Goal: Information Seeking & Learning: Learn about a topic

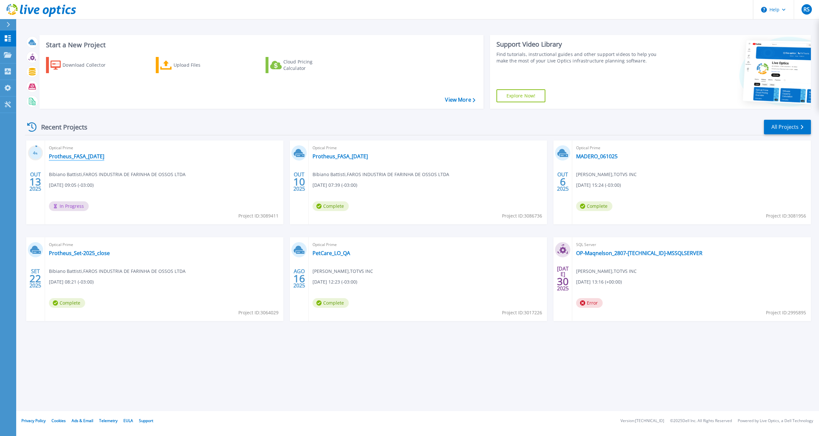
click at [89, 158] on link "Protheus_FASA_[DATE]" at bounding box center [76, 156] width 55 height 6
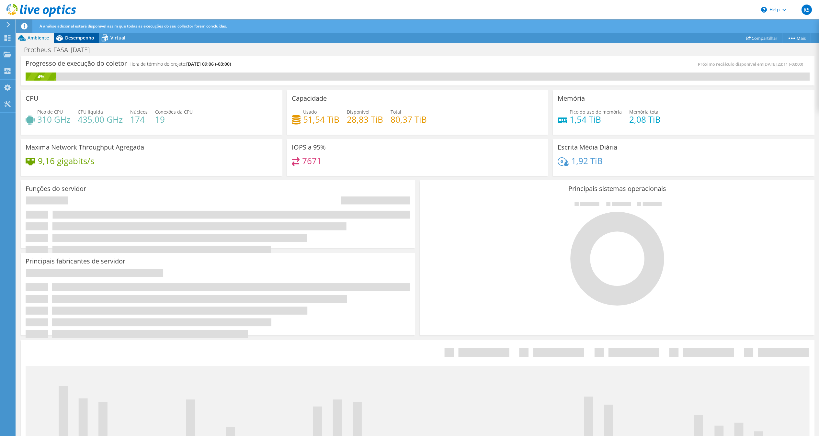
click at [72, 40] on span "Desempenho" at bounding box center [79, 38] width 29 height 6
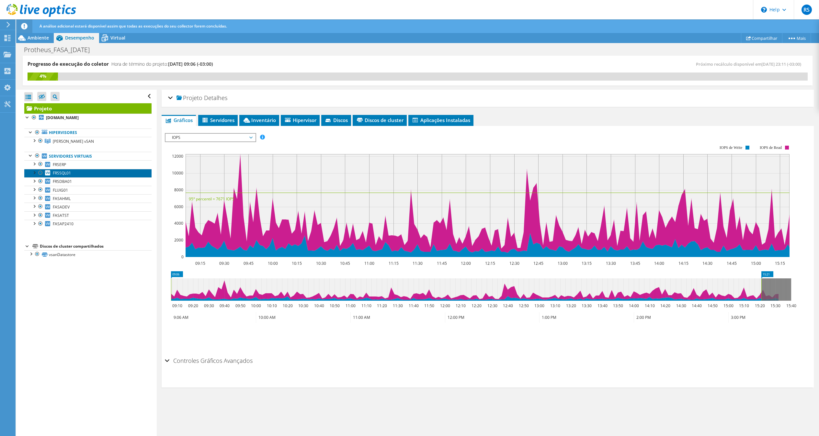
click at [84, 176] on link "FRSSQL01" at bounding box center [87, 173] width 127 height 8
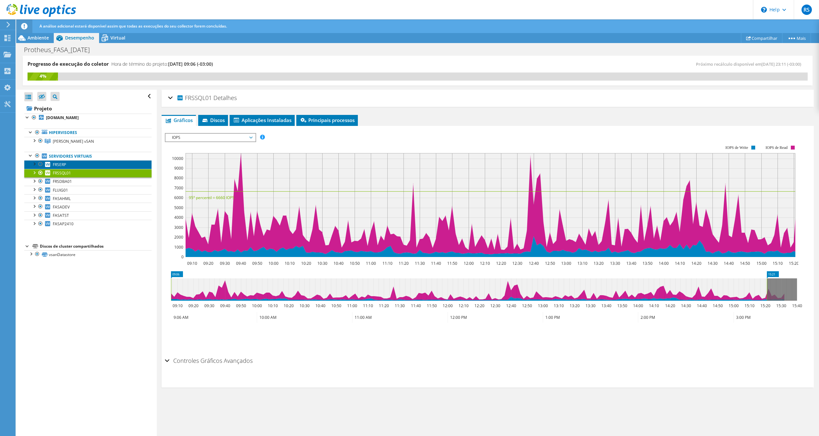
click at [72, 165] on link "FRSERP" at bounding box center [87, 164] width 127 height 8
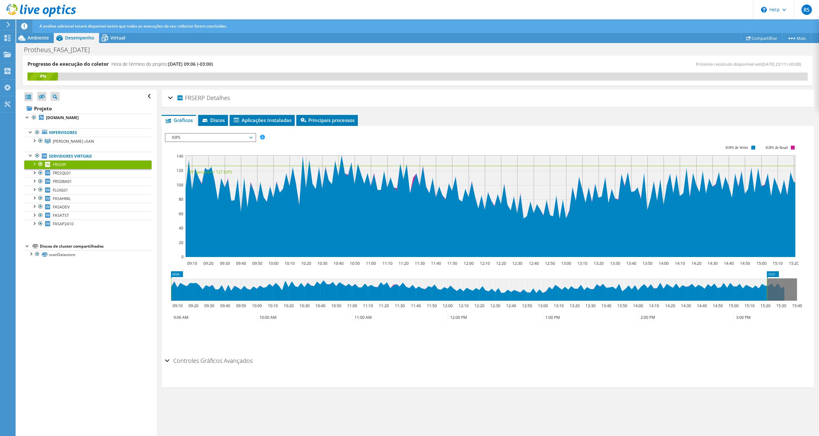
click at [220, 136] on span "IOPS" at bounding box center [210, 138] width 83 height 8
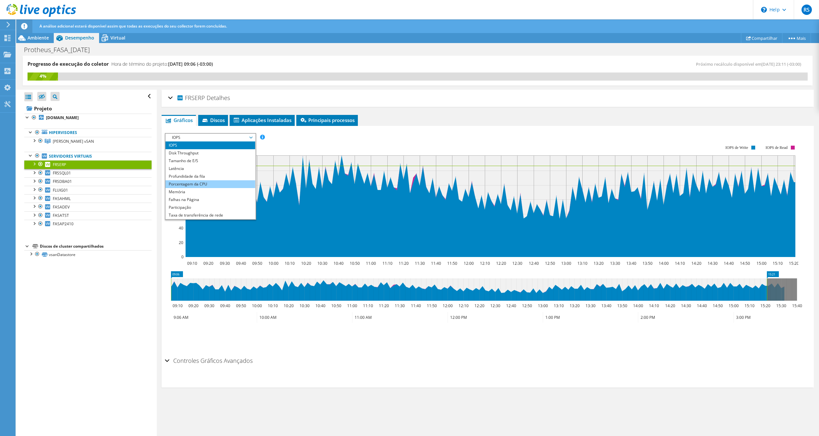
click at [194, 183] on li "Porcentagem da CPU" at bounding box center [210, 184] width 90 height 8
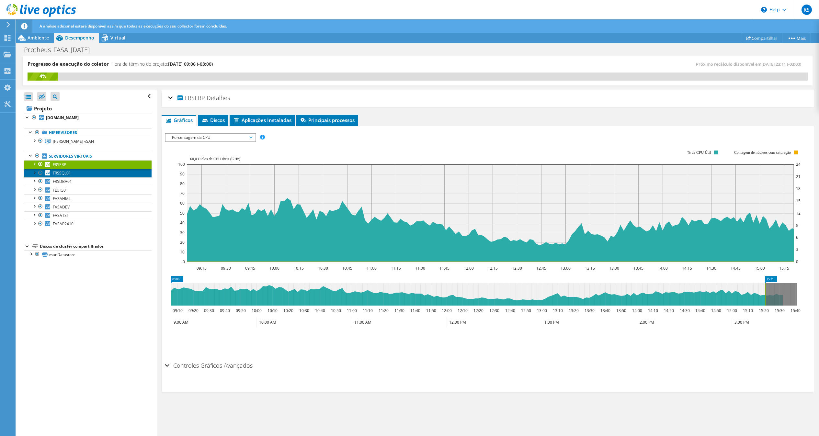
click at [76, 177] on link "FRSSQL01" at bounding box center [87, 173] width 127 height 8
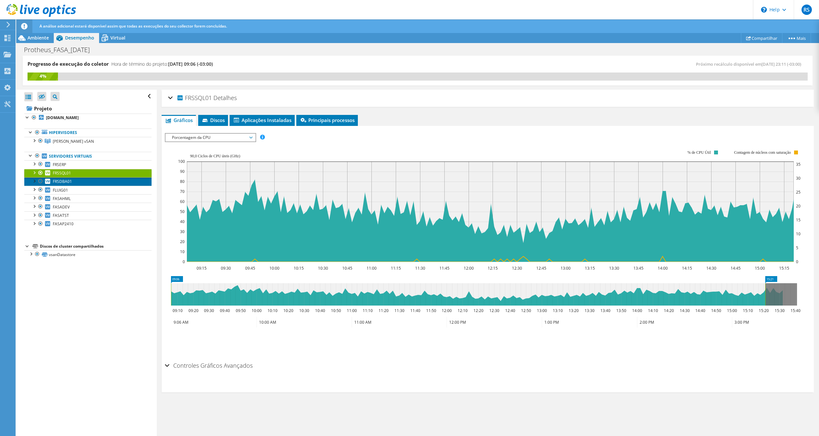
click at [75, 182] on link "FRSDBA01" at bounding box center [87, 181] width 127 height 8
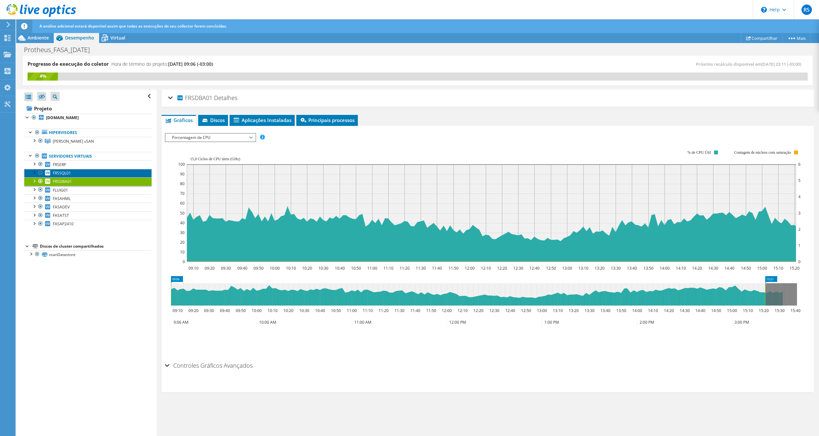
click at [86, 176] on link "FRSSQL01" at bounding box center [87, 173] width 127 height 8
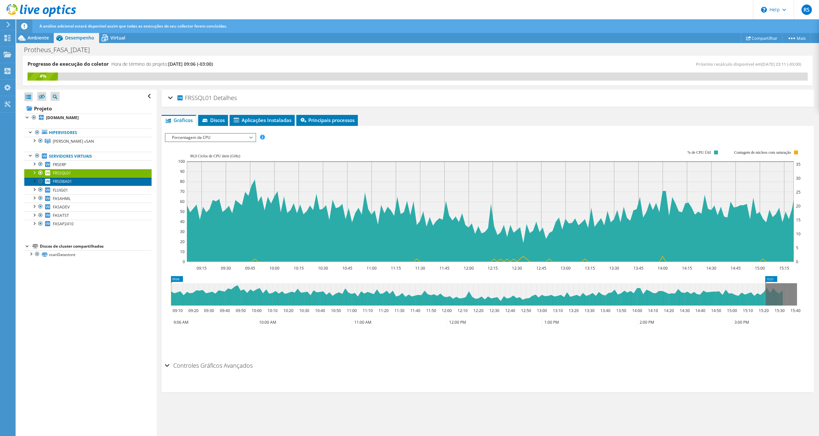
click at [90, 184] on link "FRSDBA01" at bounding box center [87, 181] width 127 height 8
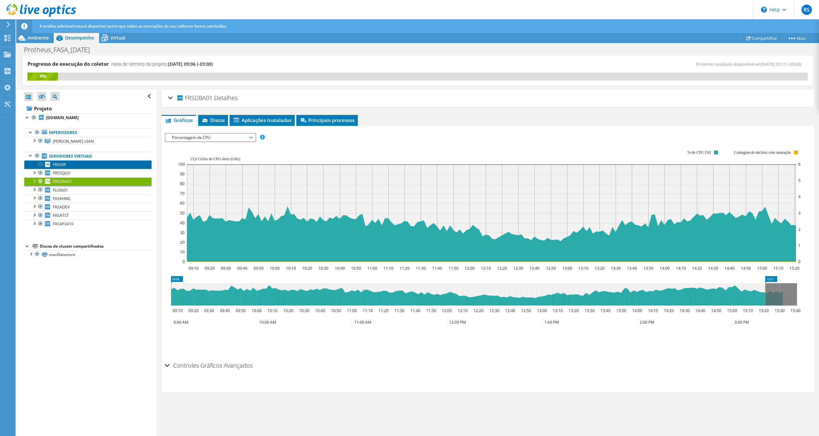
click at [98, 168] on link "FRSERP" at bounding box center [87, 164] width 127 height 8
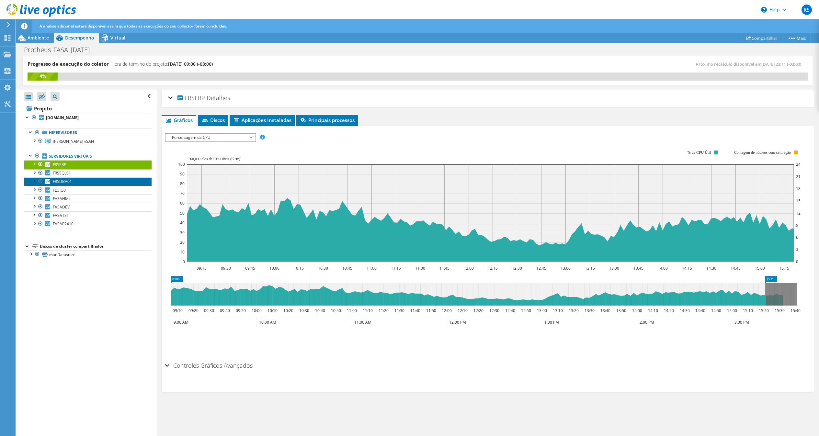
click at [81, 181] on link "FRSDBA01" at bounding box center [87, 181] width 127 height 8
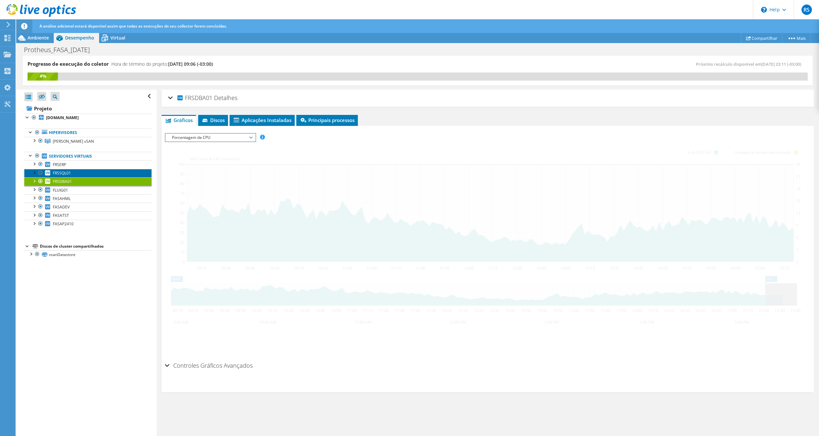
click at [80, 174] on link "FRSSQL01" at bounding box center [87, 173] width 127 height 8
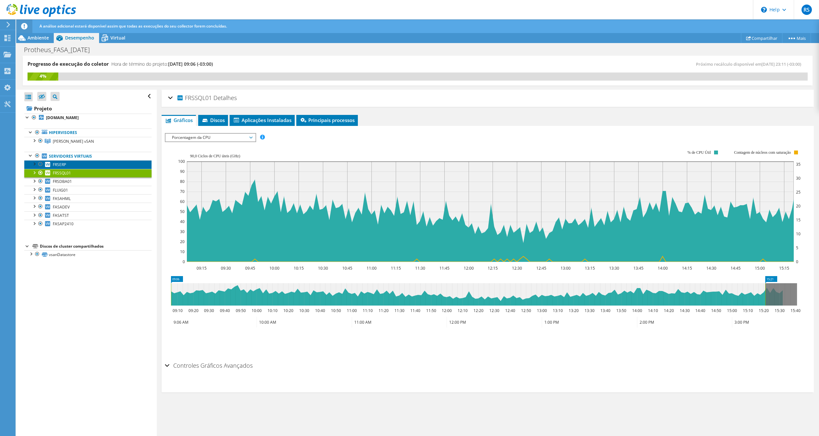
drag, startPoint x: 66, startPoint y: 164, endPoint x: 78, endPoint y: 164, distance: 12.6
click at [66, 165] on span "FRSERP" at bounding box center [59, 165] width 13 height 6
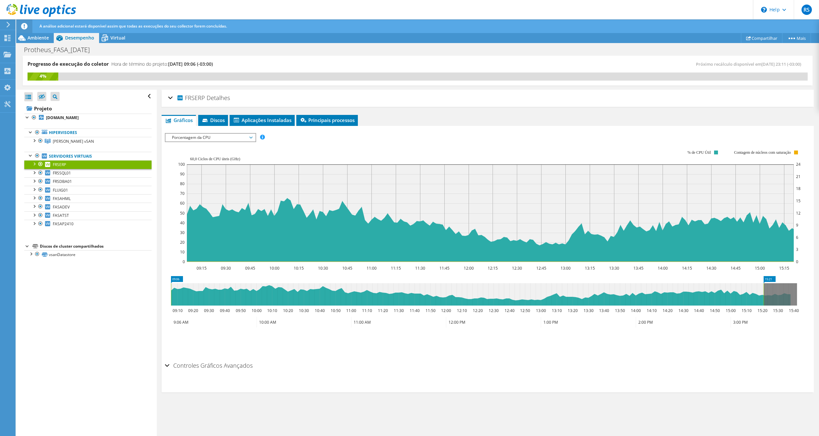
click at [211, 138] on span "Porcentagem da CPU" at bounding box center [210, 138] width 83 height 8
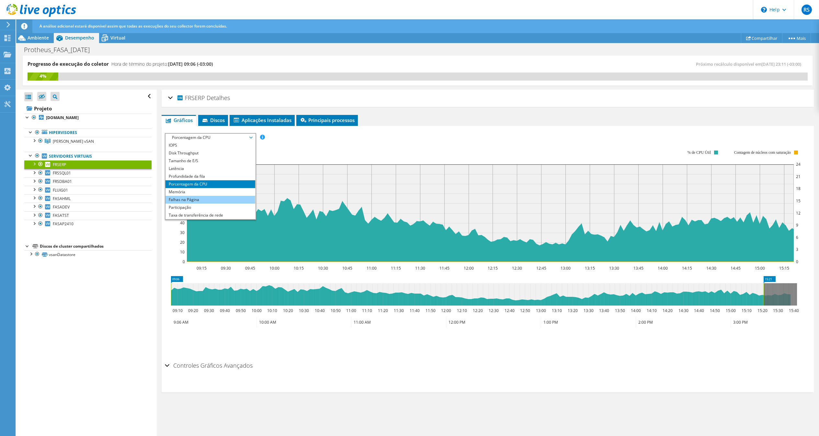
click at [186, 201] on li "Falhas na Página" at bounding box center [210, 200] width 90 height 8
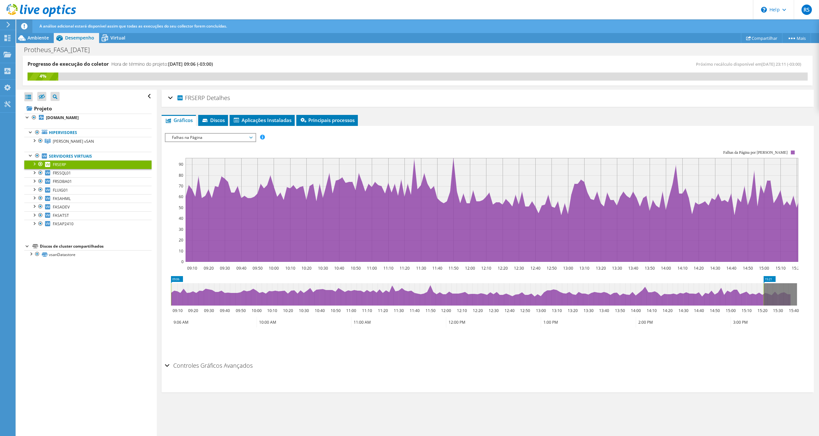
click at [207, 137] on span "Falhas na Página" at bounding box center [210, 138] width 83 height 8
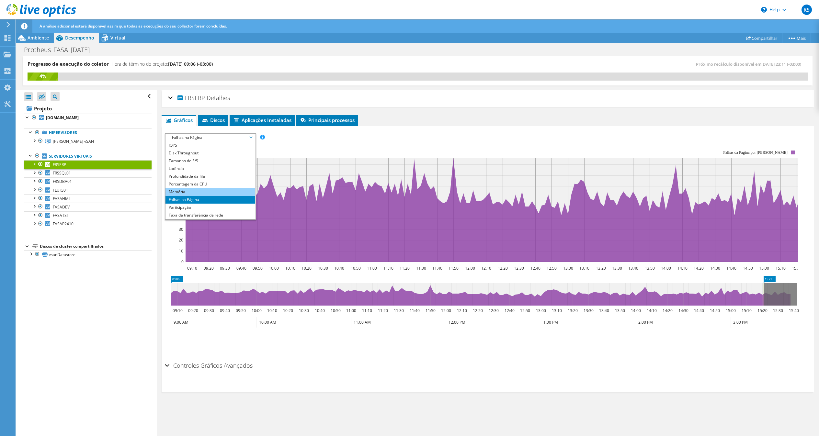
click at [184, 189] on li "Memória" at bounding box center [210, 192] width 90 height 8
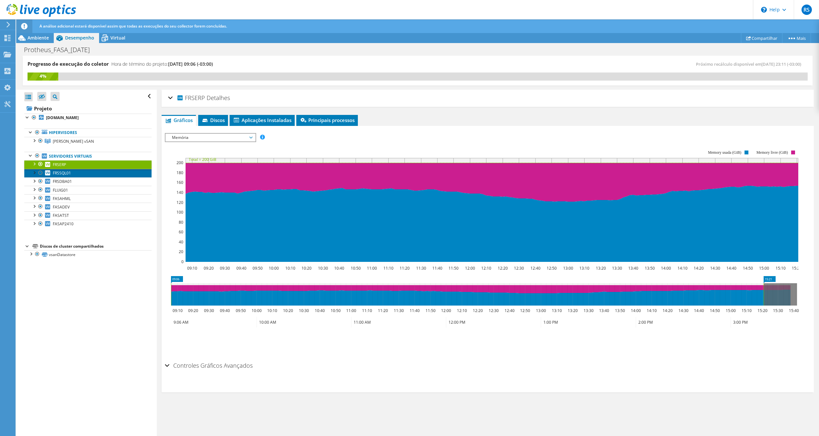
click at [70, 176] on span "FRSSQL01" at bounding box center [62, 173] width 18 height 6
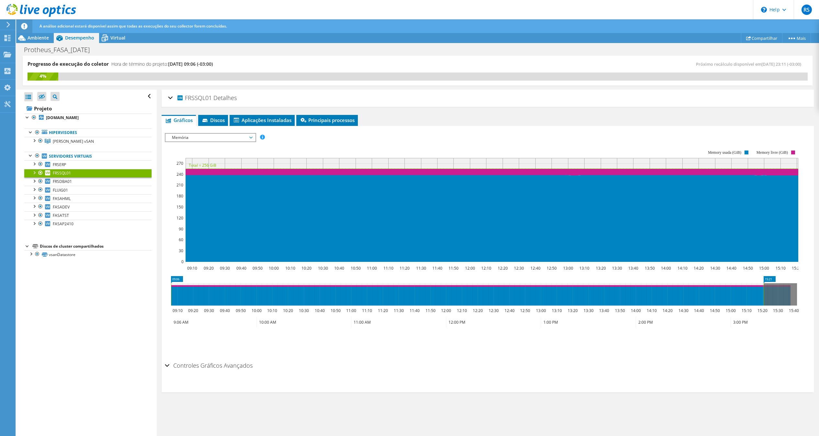
click at [242, 140] on span "Memória" at bounding box center [210, 138] width 83 height 8
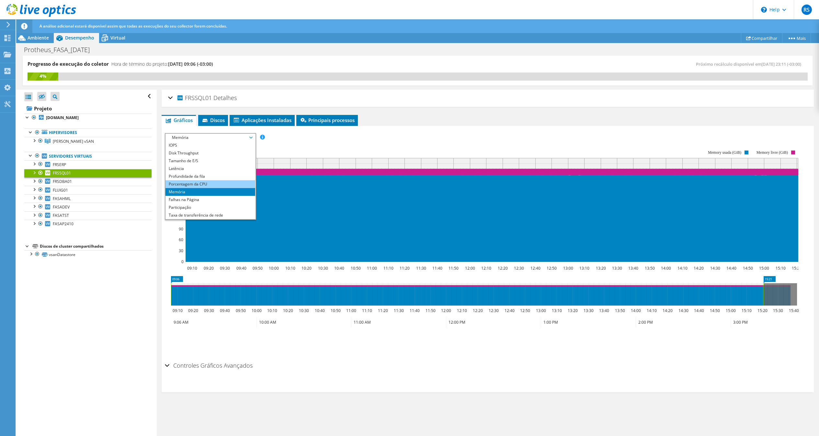
click at [216, 181] on li "Porcentagem da CPU" at bounding box center [210, 184] width 90 height 8
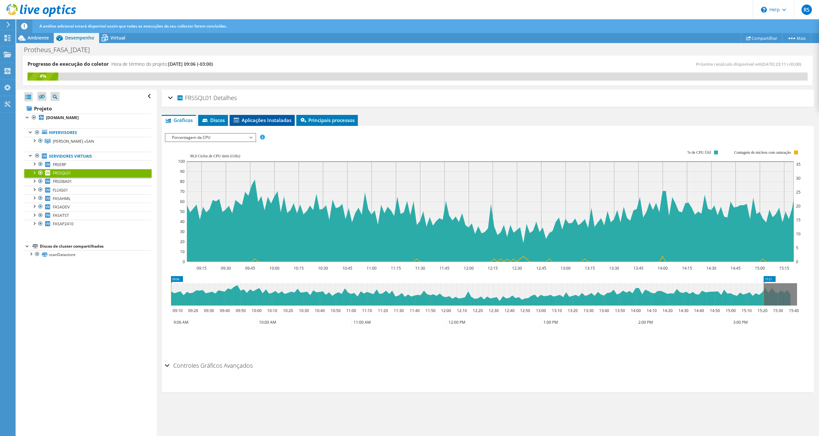
click at [276, 121] on span "Aplicações Instaladas" at bounding box center [262, 120] width 59 height 6
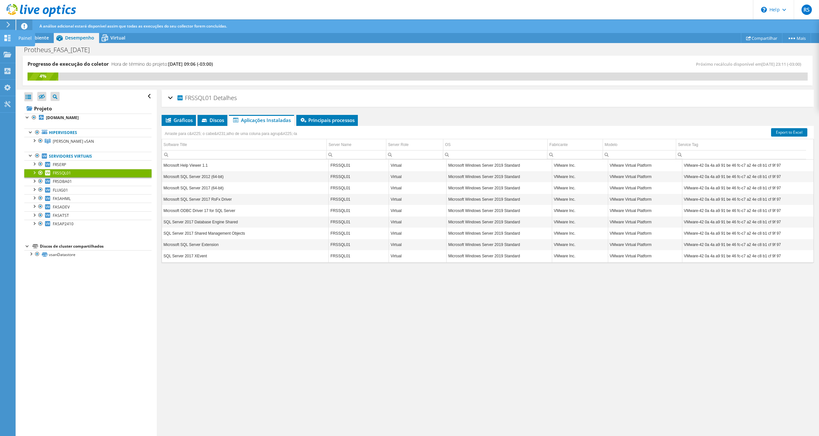
drag, startPoint x: 13, startPoint y: 34, endPoint x: 15, endPoint y: 38, distance: 3.8
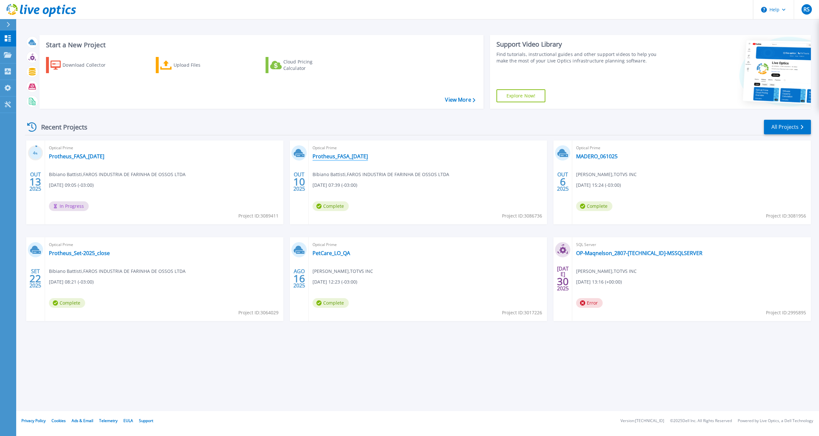
click at [338, 154] on link "Protheus_FASA_10-OCT-2025" at bounding box center [339, 156] width 55 height 6
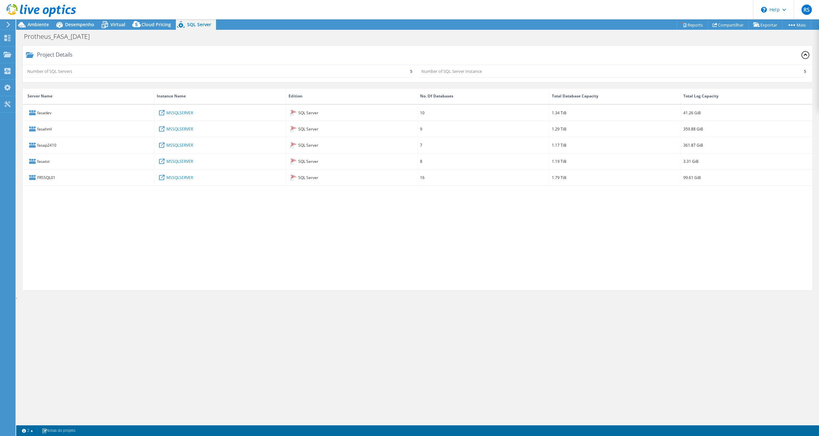
select select "USD"
click at [57, 61] on div "Project Details" at bounding box center [417, 55] width 789 height 19
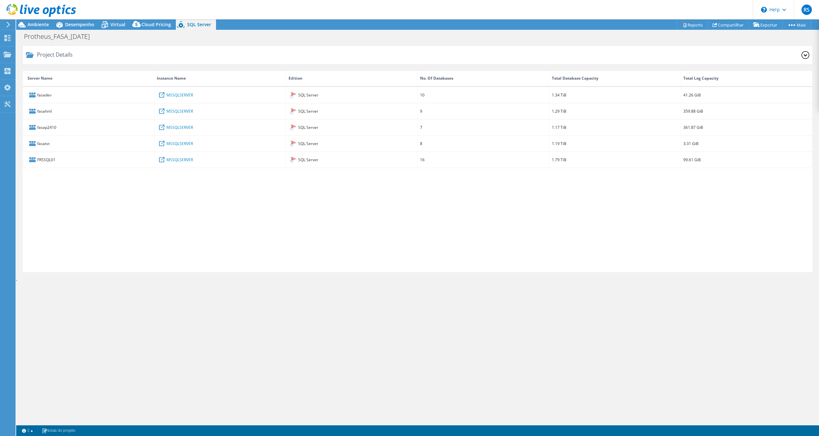
click at [62, 56] on div "Project Details" at bounding box center [53, 55] width 39 height 4
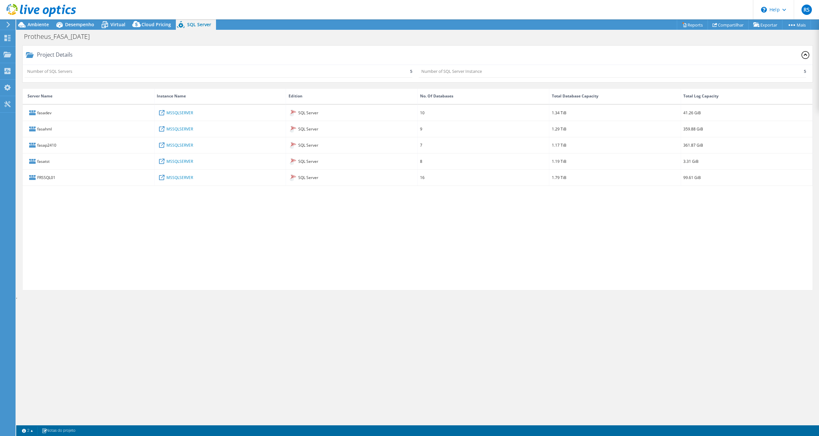
click at [805, 56] on icon at bounding box center [805, 55] width 8 height 8
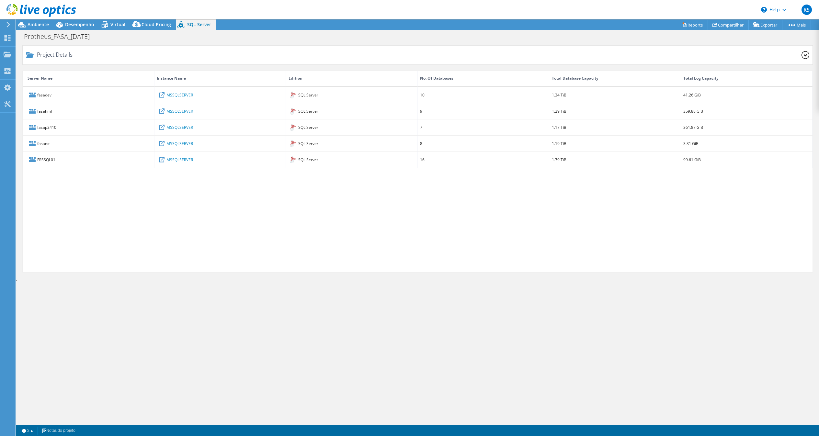
click at [804, 56] on icon at bounding box center [805, 55] width 8 height 8
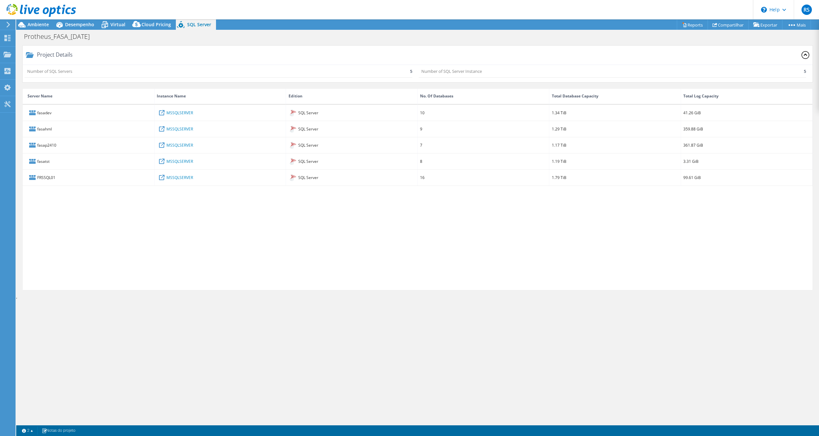
click at [438, 71] on p "Number of SQL Server Instance" at bounding box center [451, 71] width 61 height 7
click at [123, 24] on span "Virtual" at bounding box center [117, 24] width 15 height 6
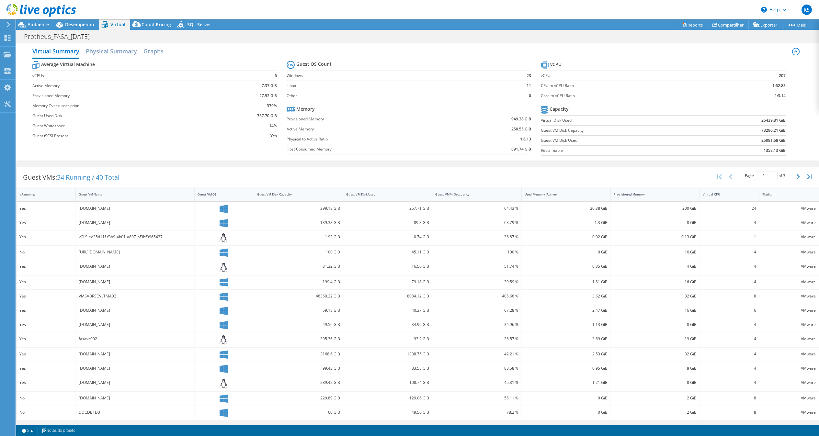
scroll to position [7, 0]
click at [193, 20] on div "SQL Server" at bounding box center [196, 24] width 40 height 10
